Goal: Task Accomplishment & Management: Use online tool/utility

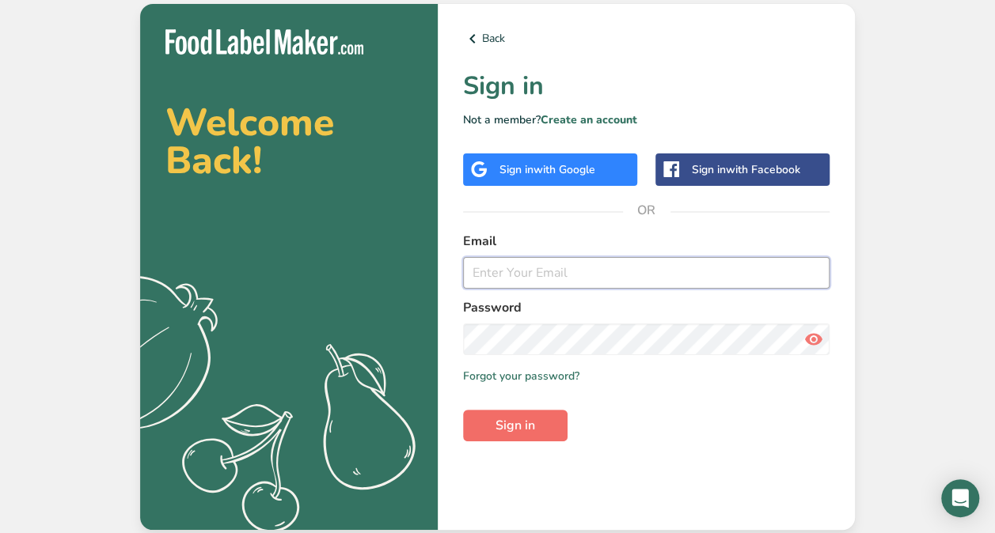
type input "[PERSON_NAME][EMAIL_ADDRESS][DOMAIN_NAME]"
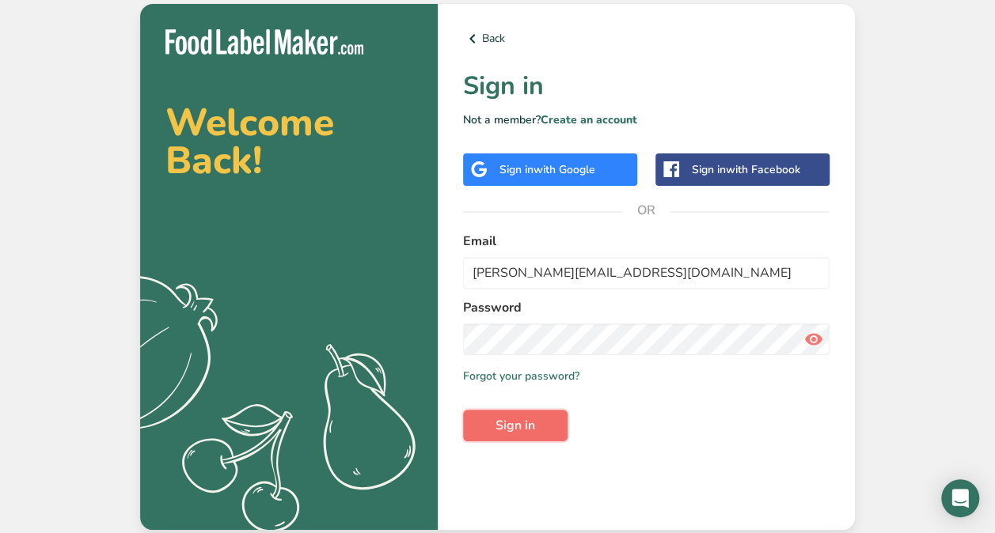
click at [537, 431] on button "Sign in" at bounding box center [515, 426] width 104 height 32
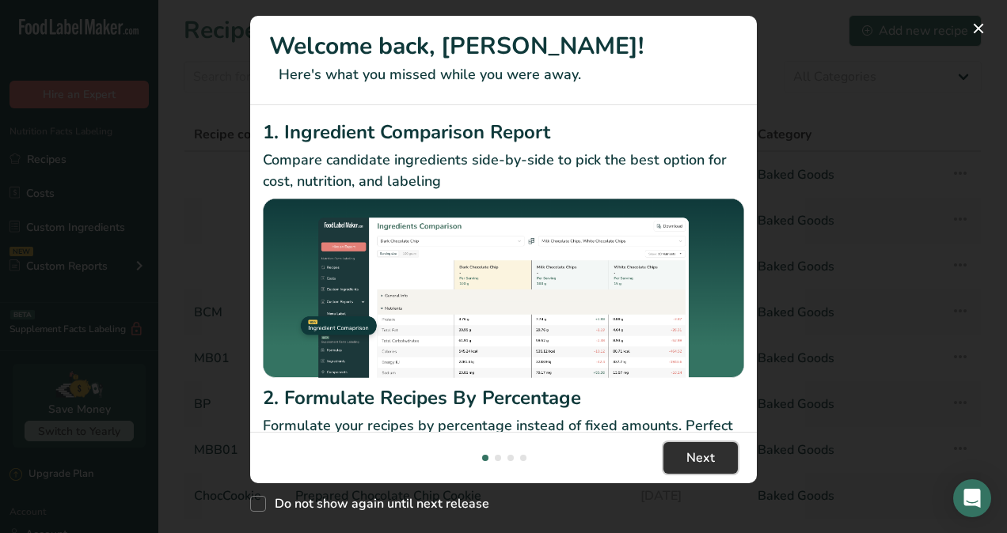
click at [700, 457] on span "Next" at bounding box center [700, 458] width 28 height 19
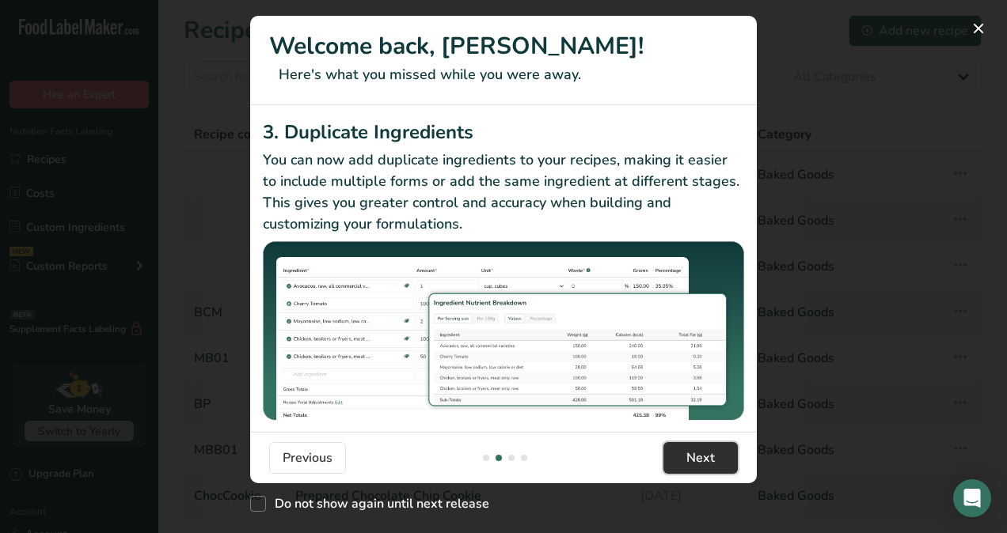
click at [700, 457] on span "Next" at bounding box center [700, 458] width 28 height 19
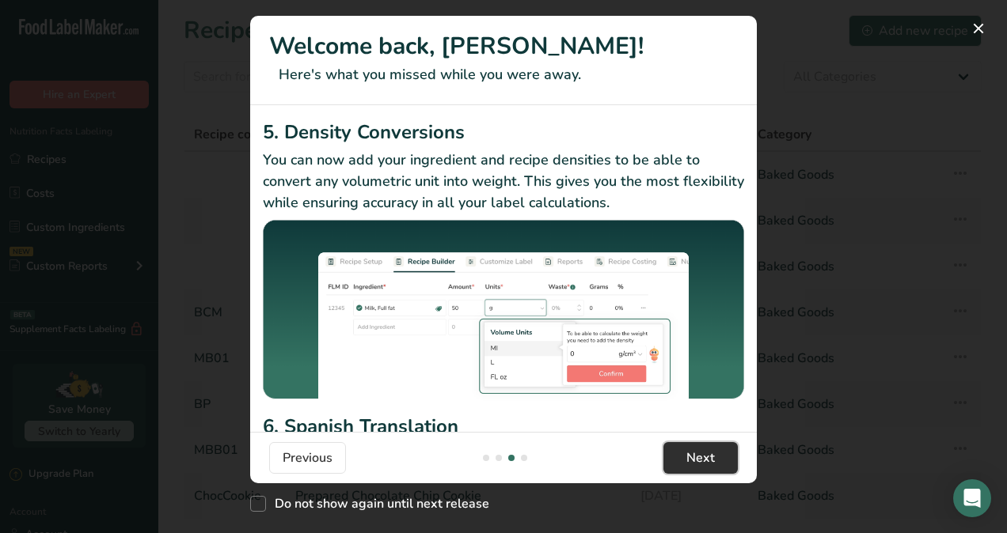
click at [700, 457] on span "Next" at bounding box center [700, 458] width 28 height 19
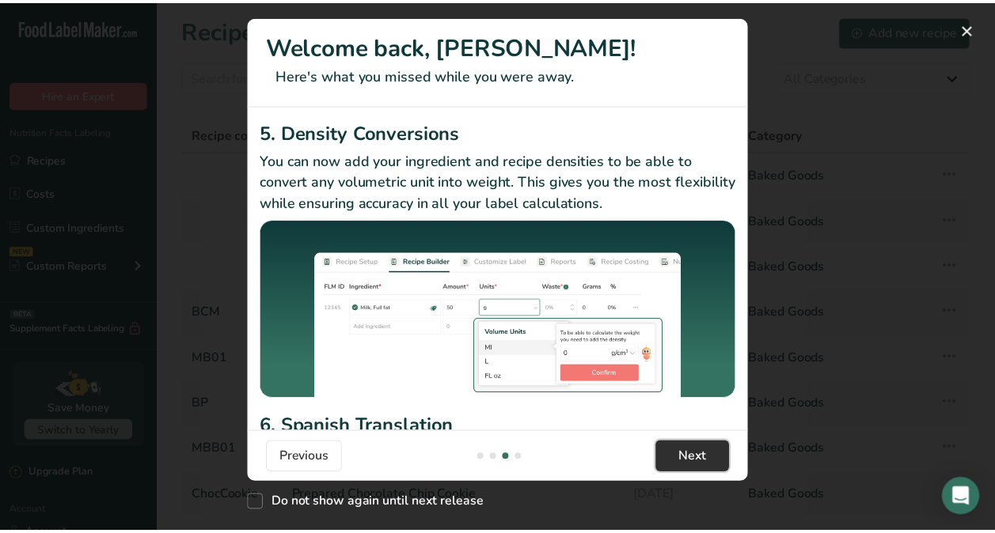
scroll to position [0, 1520]
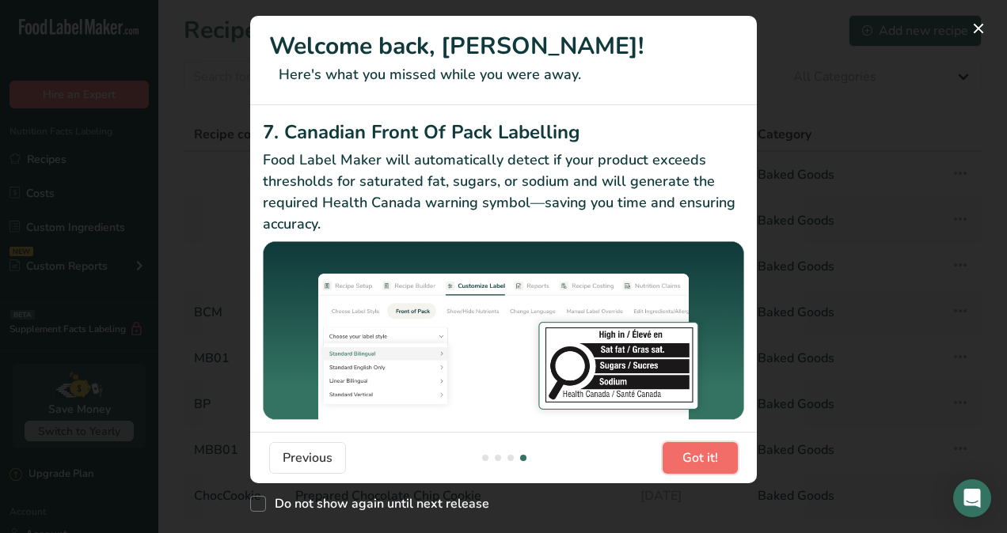
click at [700, 457] on span "Got it!" at bounding box center [700, 458] width 36 height 19
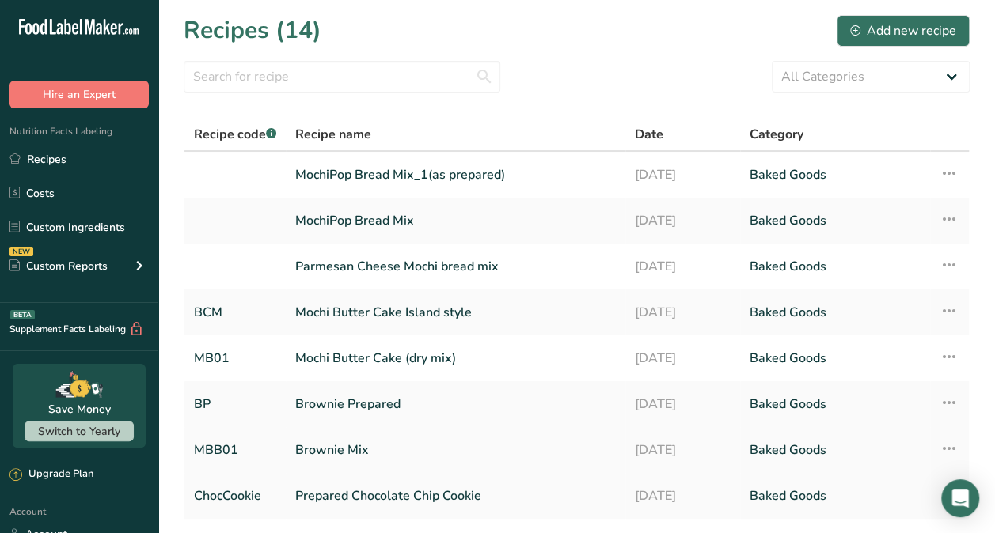
click at [344, 450] on link "Brownie Mix" at bounding box center [455, 450] width 321 height 33
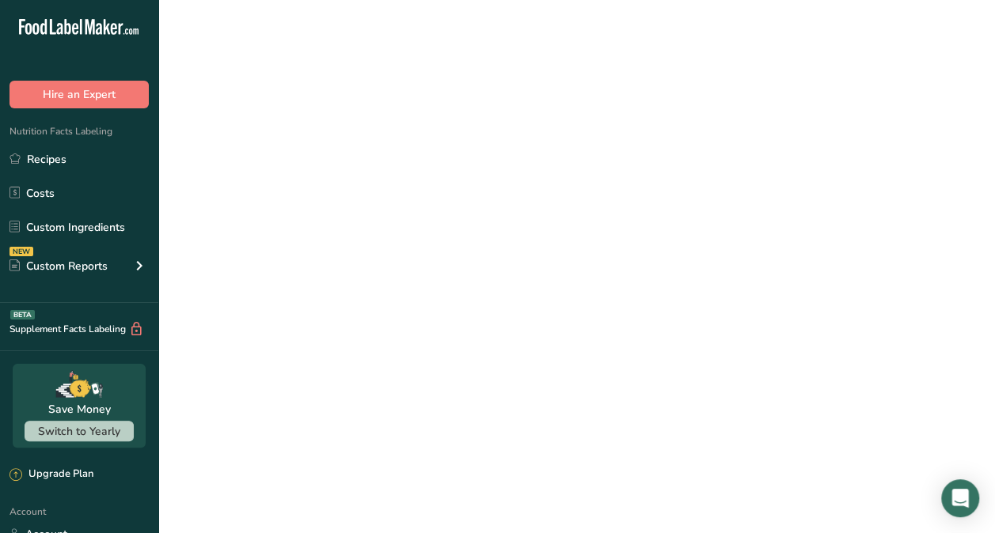
click at [344, 450] on link "Brownie Mix" at bounding box center [455, 450] width 321 height 33
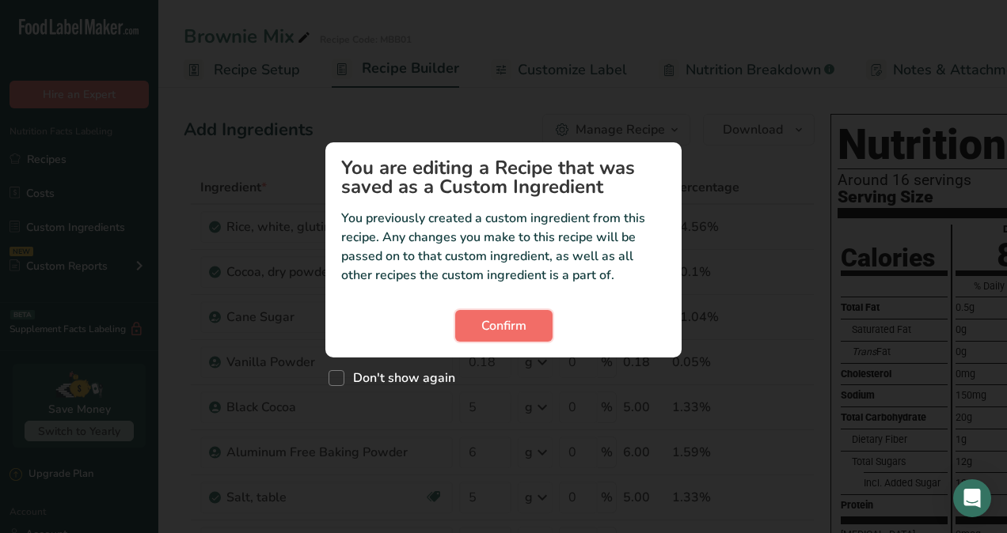
click at [518, 319] on span "Confirm" at bounding box center [503, 326] width 45 height 19
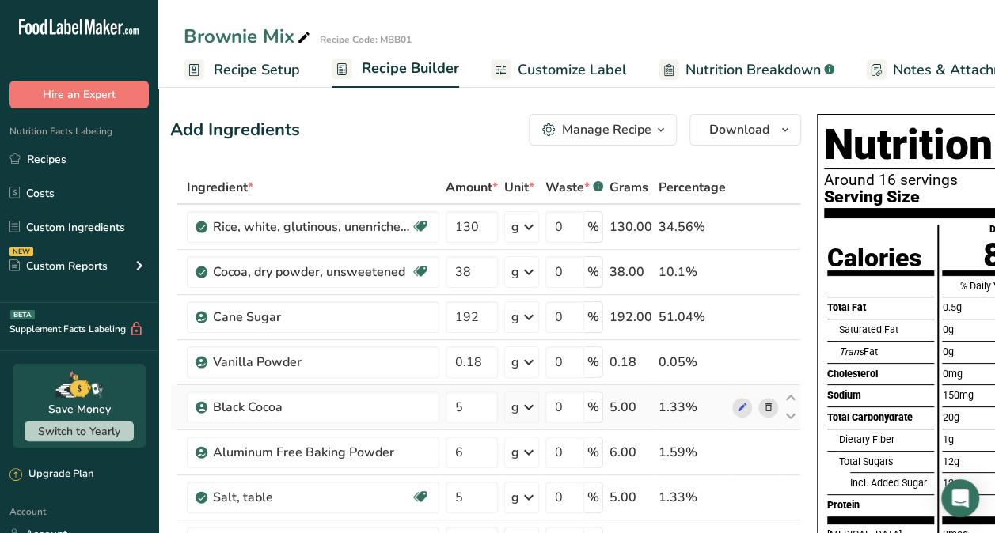
scroll to position [0, 9]
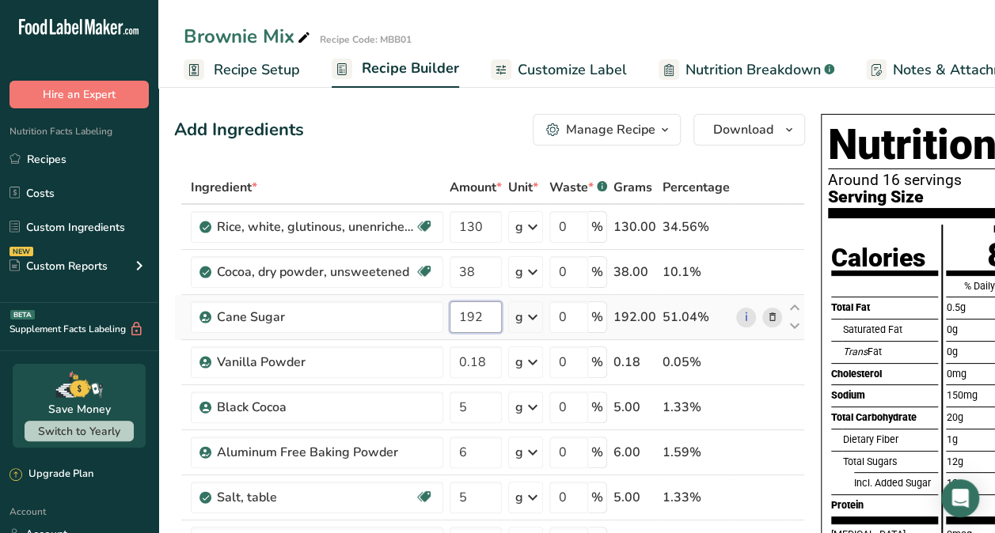
click at [480, 322] on input "192" at bounding box center [476, 318] width 52 height 32
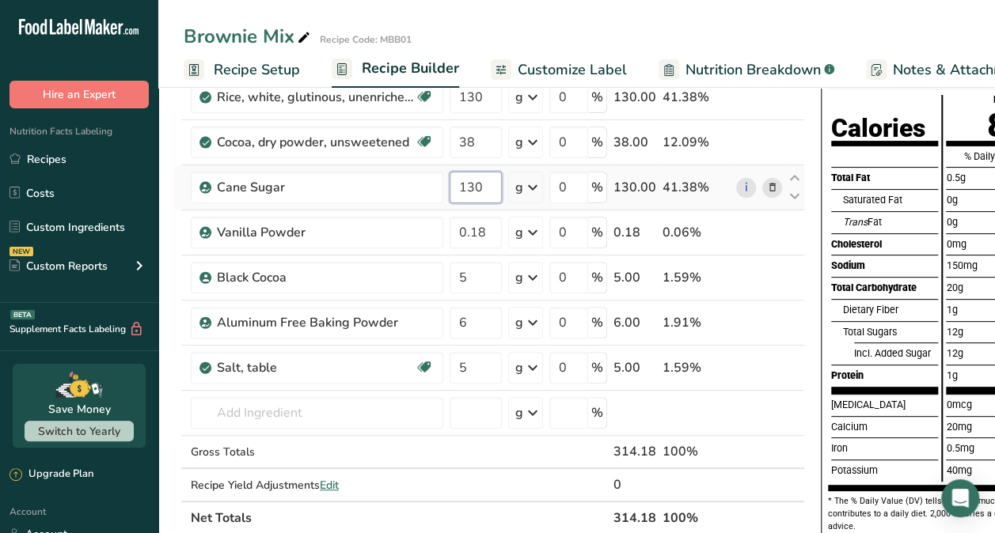
scroll to position [179, 0]
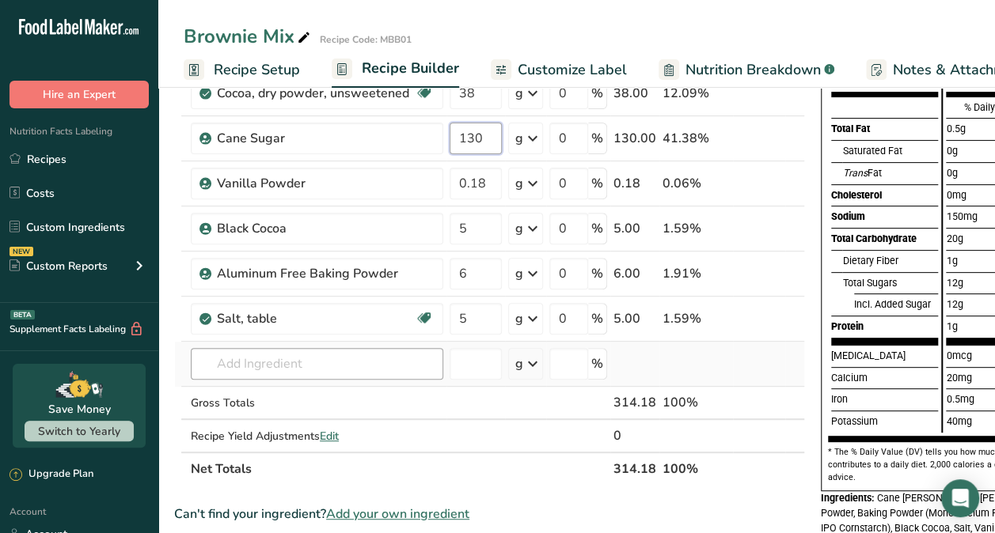
type input "130"
click at [389, 366] on div "Ingredient * Amount * Unit * Waste * .a-a{fill:#347362;}.b-a{fill:#fff;} Grams …" at bounding box center [489, 239] width 631 height 494
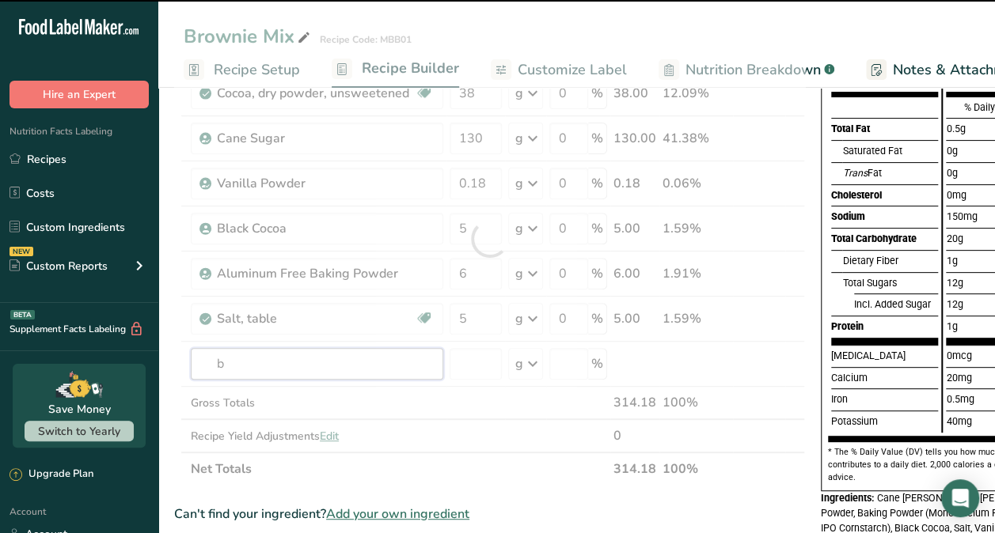
type input "br"
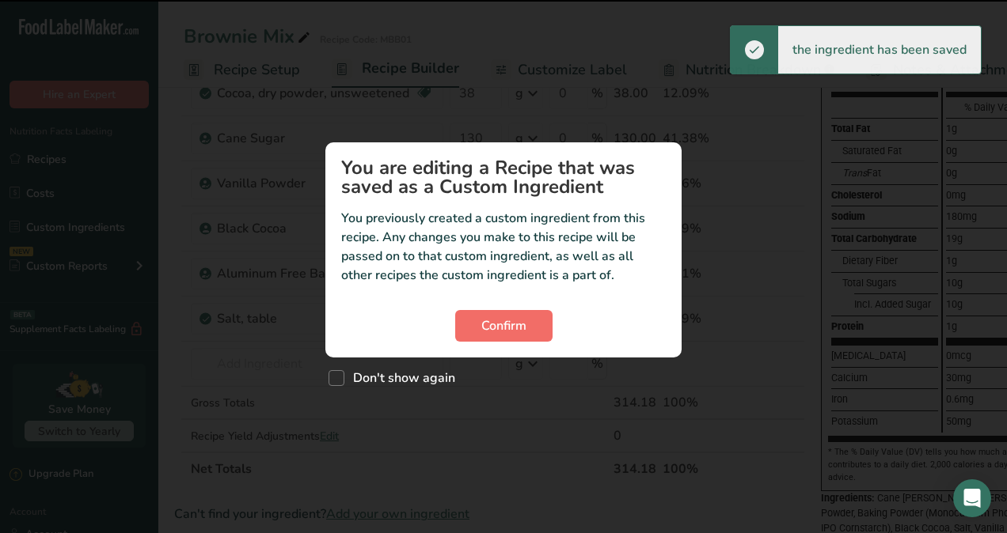
click at [525, 324] on span "Confirm" at bounding box center [503, 326] width 45 height 19
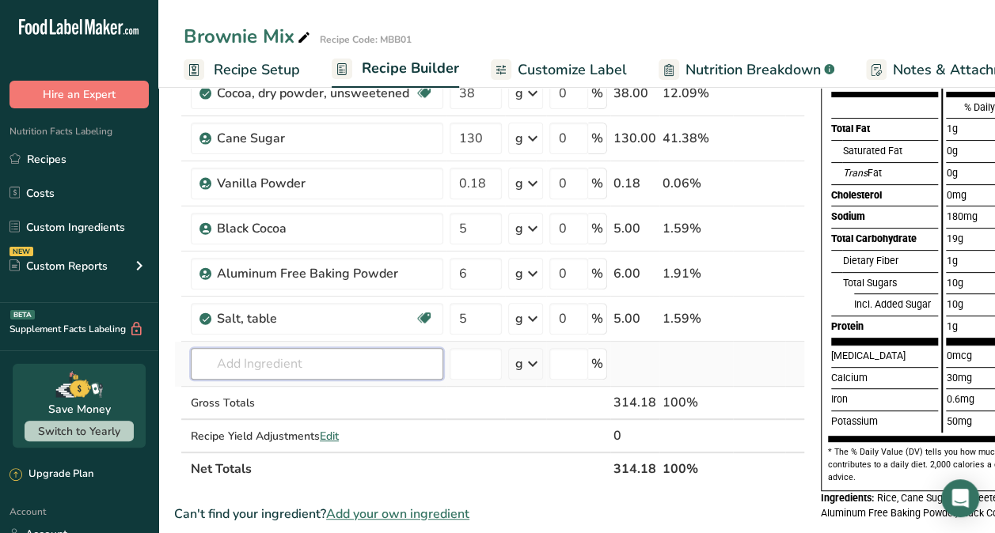
click at [309, 362] on input "text" at bounding box center [317, 364] width 252 height 32
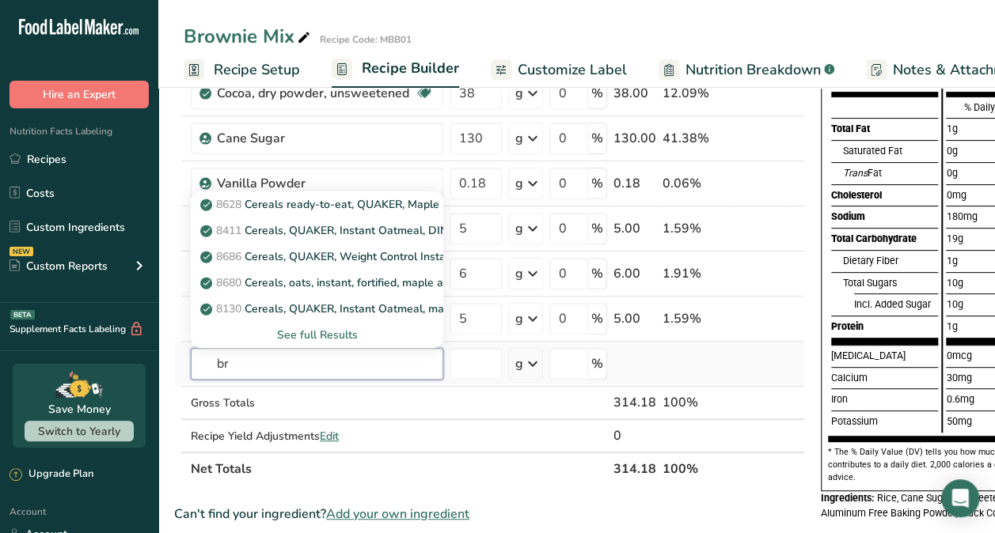
type input "b"
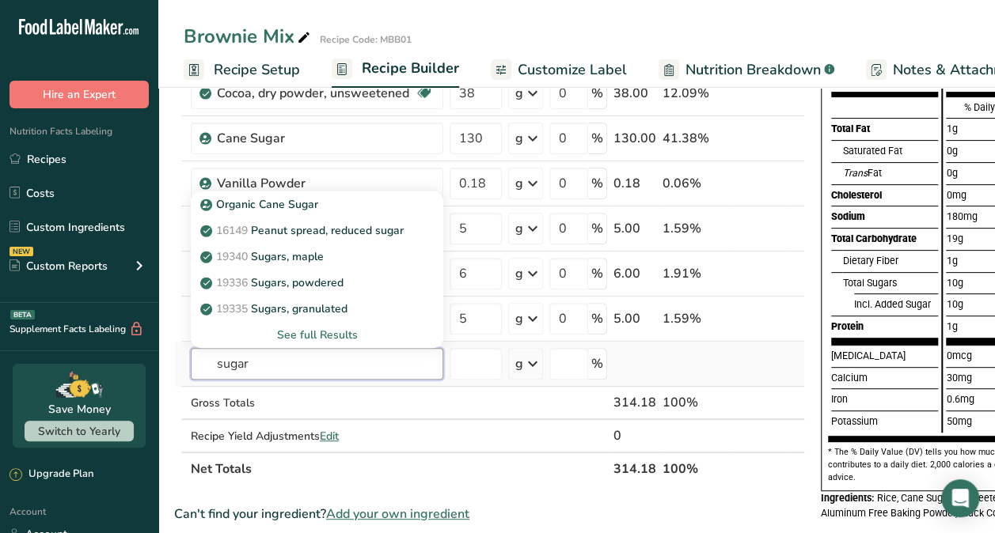
type input "sugar"
click at [348, 334] on div "See full Results" at bounding box center [316, 335] width 227 height 17
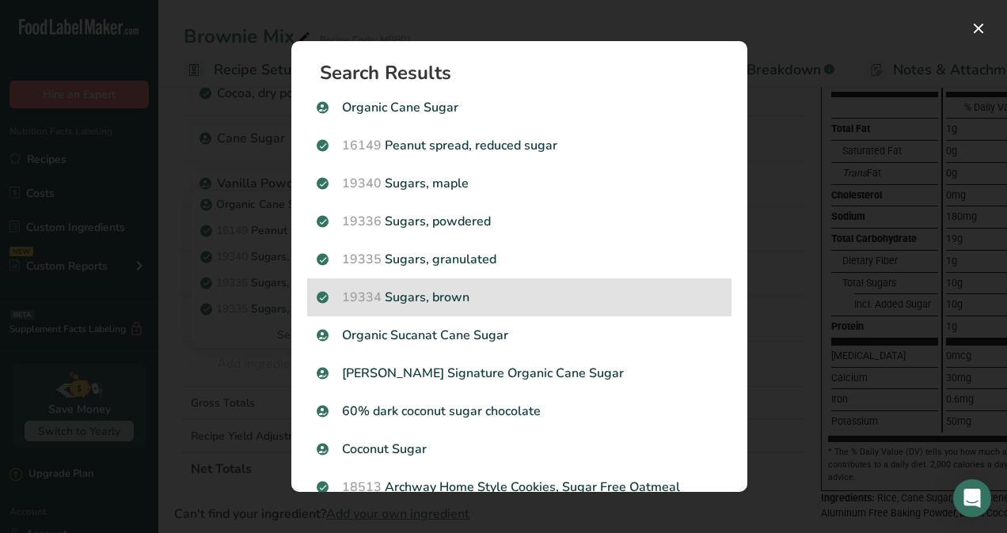
click at [454, 306] on p "19334 Sugars, brown" at bounding box center [519, 297] width 405 height 19
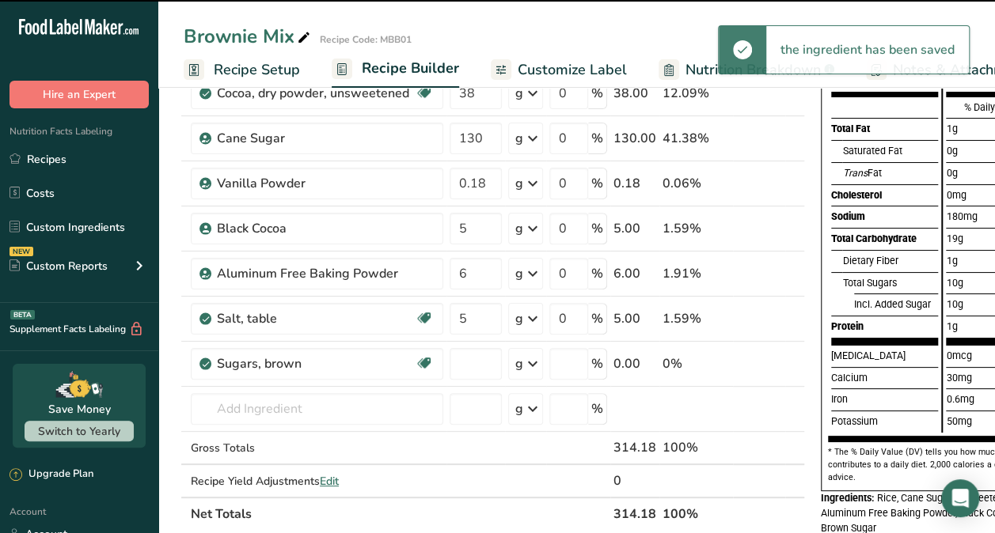
type input "0"
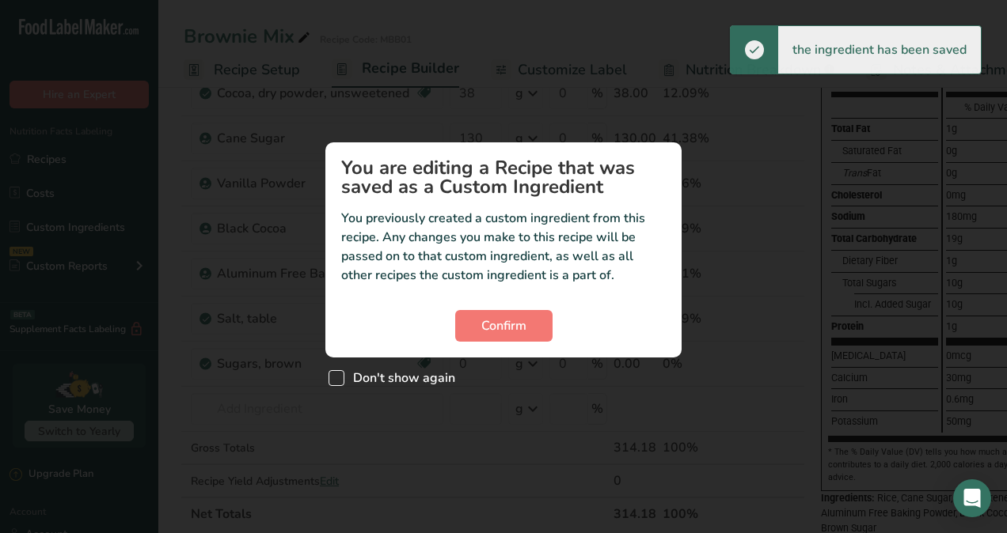
click at [333, 378] on span "Custom ingredient modal" at bounding box center [336, 378] width 16 height 16
click at [333, 378] on input "Don't show again" at bounding box center [333, 378] width 10 height 10
checkbox input "true"
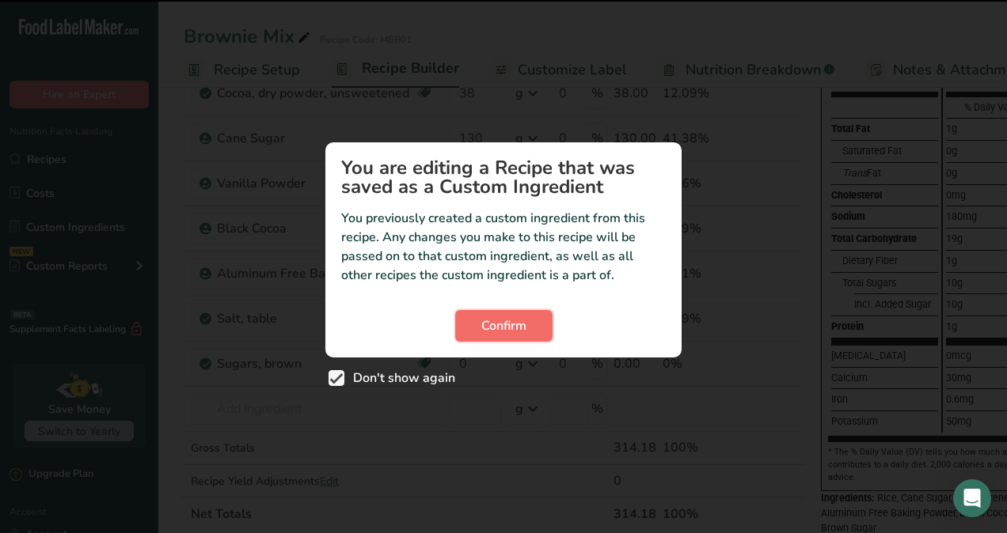
click at [491, 321] on span "Confirm" at bounding box center [503, 326] width 45 height 19
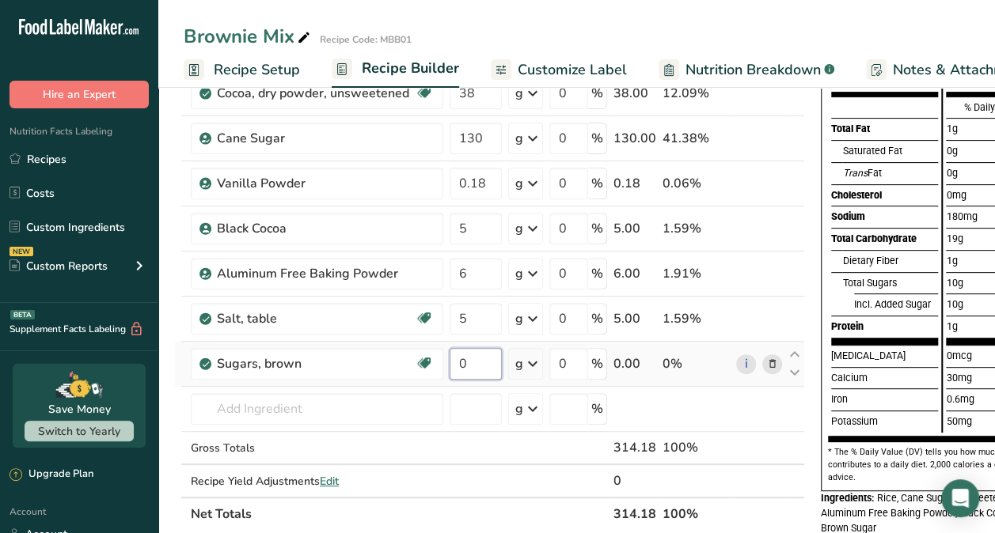
click at [473, 372] on input "0" at bounding box center [476, 364] width 52 height 32
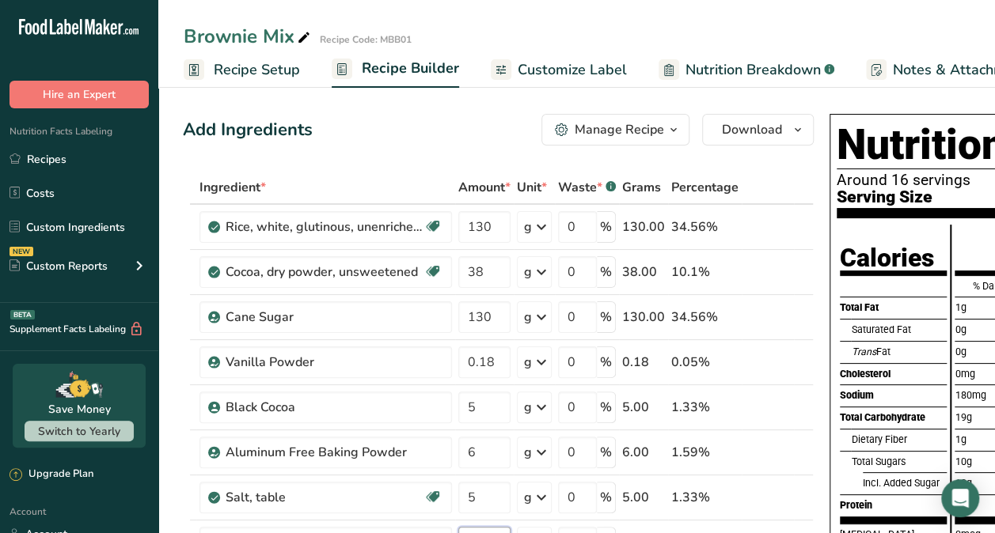
scroll to position [0, 253]
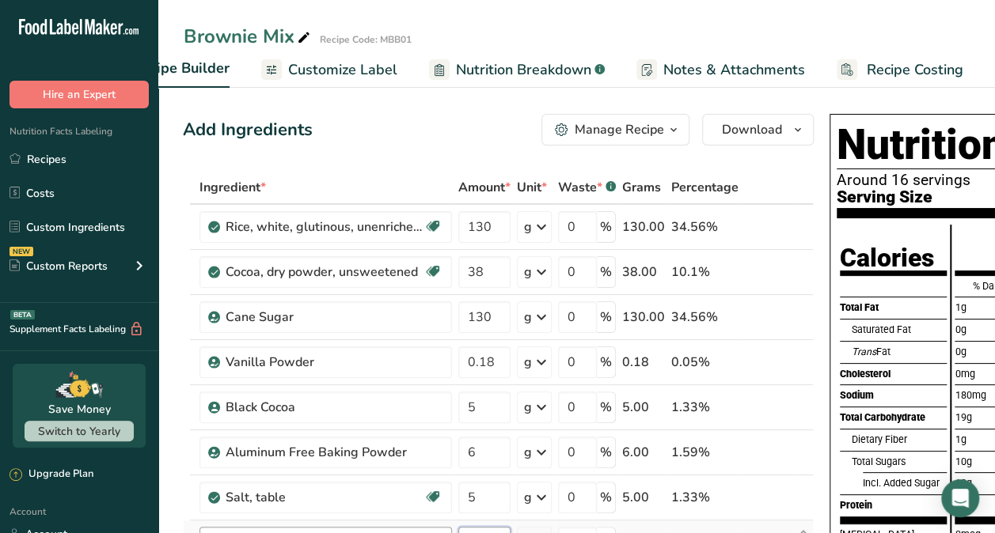
type input "62"
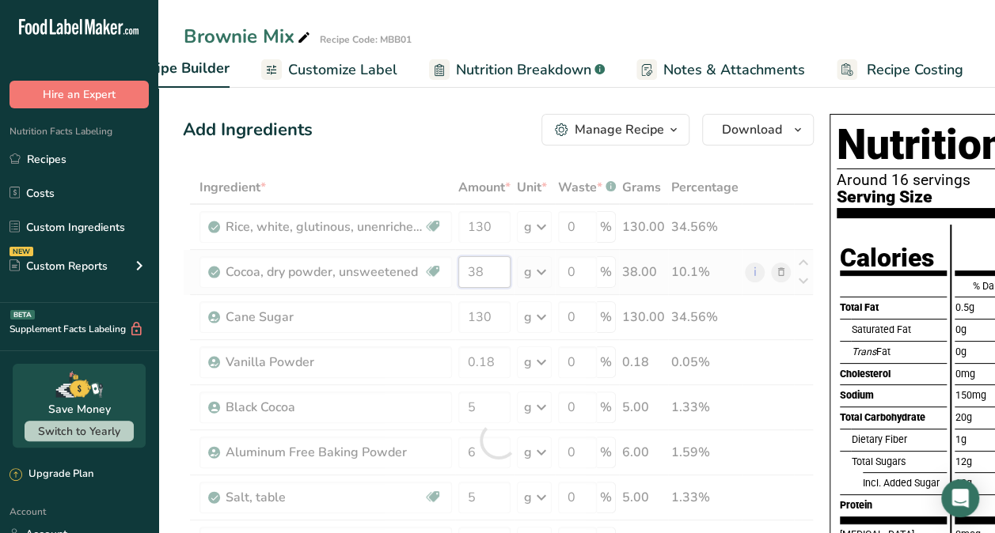
click at [492, 272] on div "Ingredient * Amount * Unit * Waste * .a-a{fill:#347362;}.b-a{fill:#fff;} Grams …" at bounding box center [498, 440] width 631 height 539
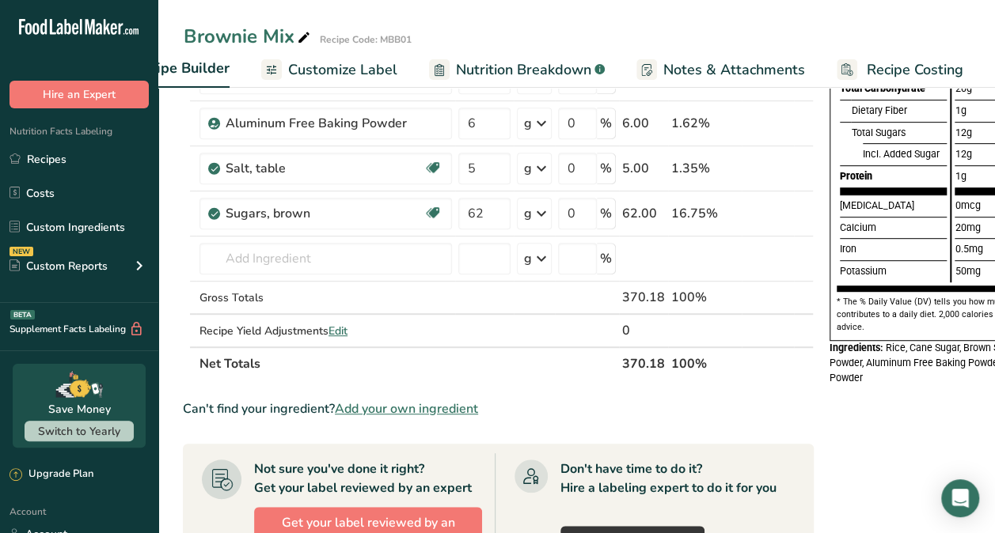
scroll to position [336, 0]
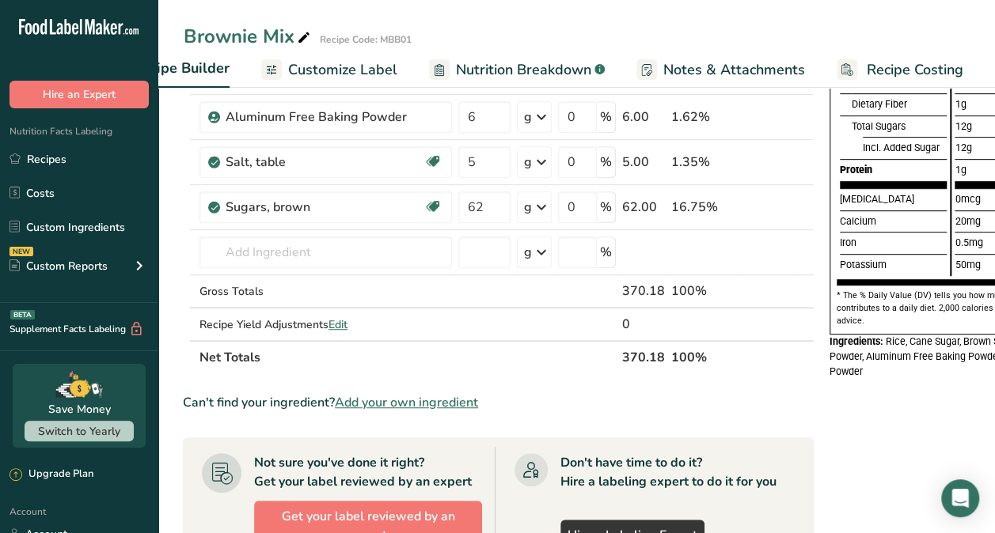
type input "32"
click at [766, 399] on div "Can't find your ingredient? Add your own ingredient" at bounding box center [498, 402] width 631 height 19
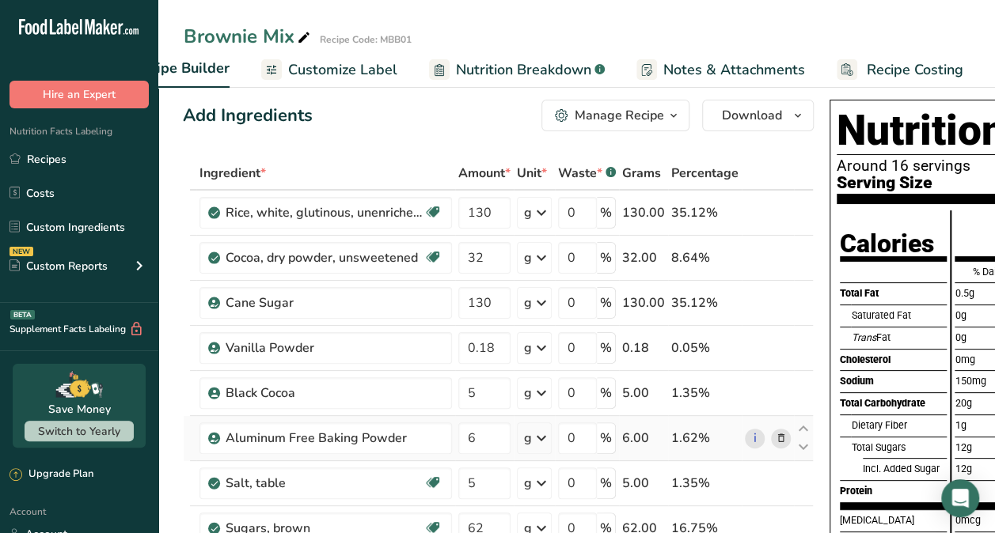
scroll to position [0, 0]
